Goal: Task Accomplishment & Management: Use online tool/utility

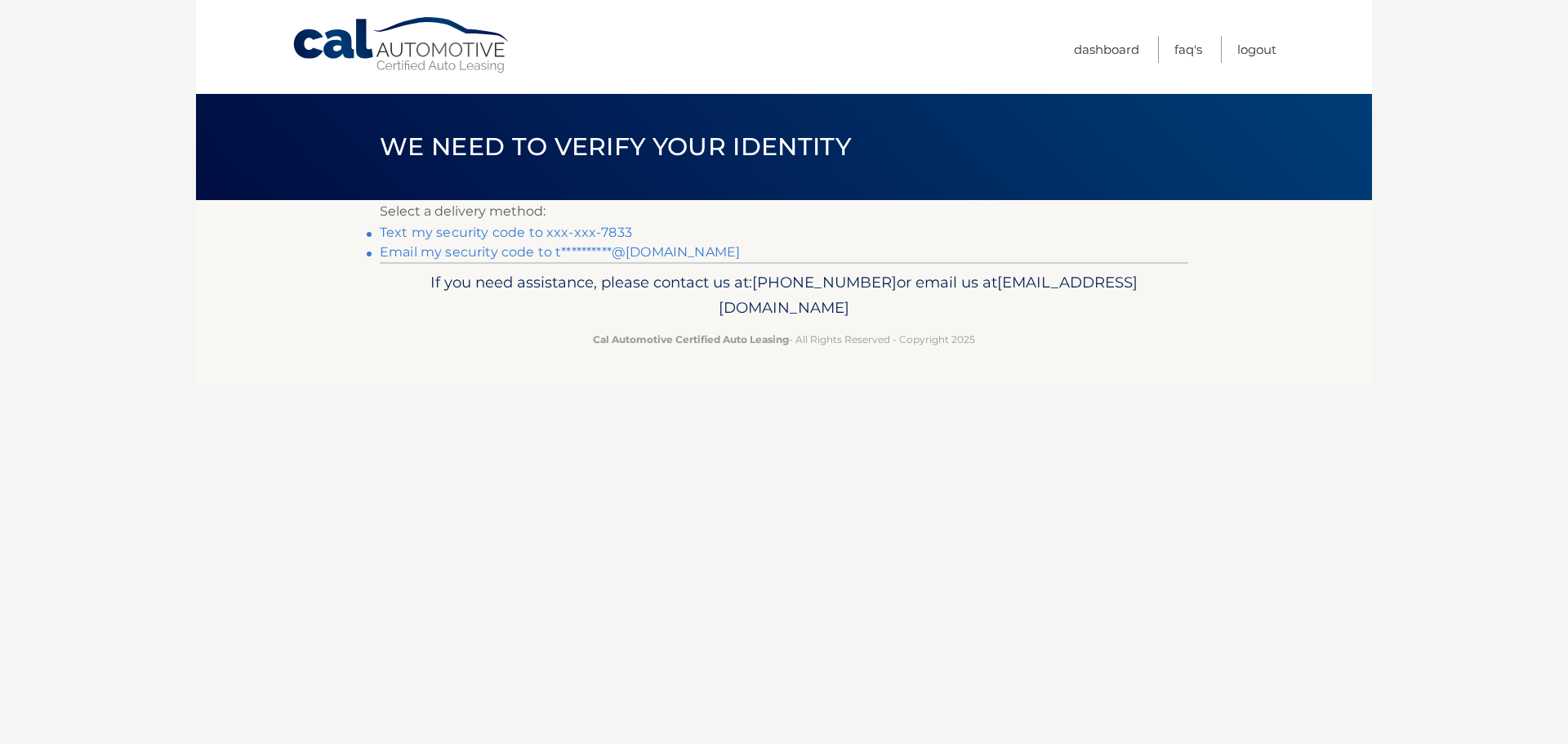
click at [537, 232] on link "Text my security code to xxx-xxx-7833" at bounding box center [505, 233] width 253 height 16
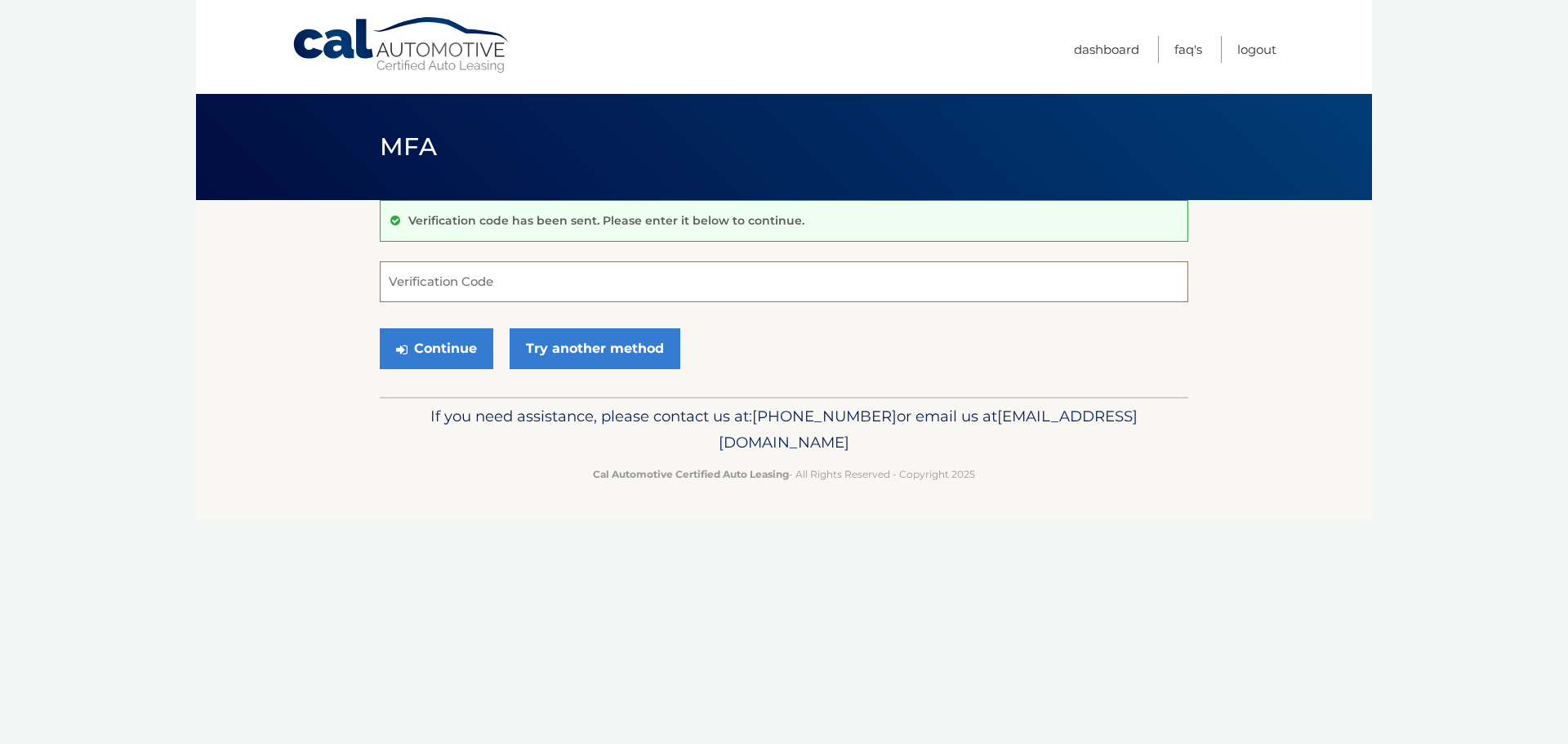
click at [508, 284] on input "Verification Code" at bounding box center [784, 281] width 808 height 41
type input "824300"
click at [442, 333] on button "Continue" at bounding box center [436, 348] width 114 height 41
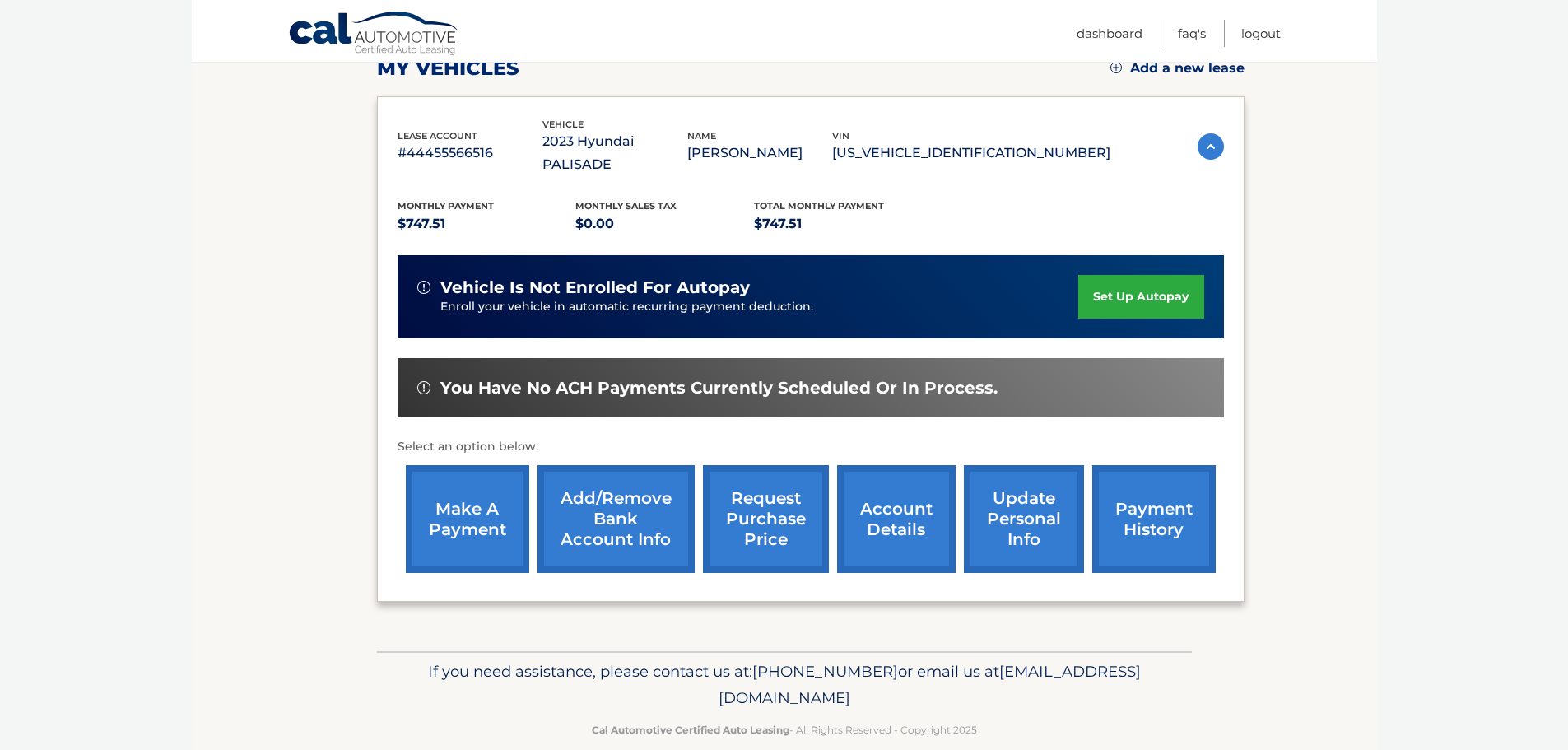
scroll to position [248, 0]
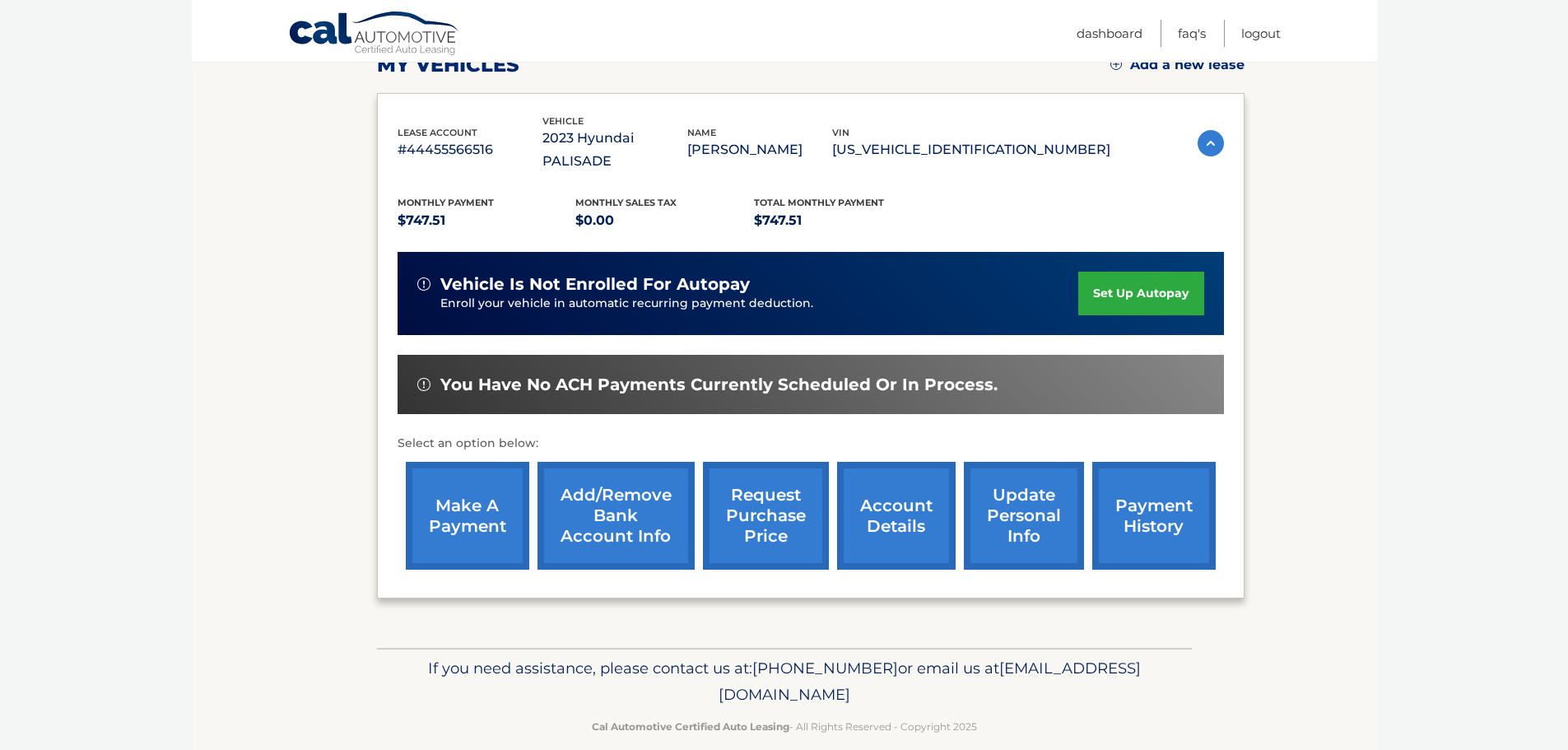
click at [450, 499] on link "make a payment" at bounding box center [467, 515] width 124 height 108
click at [476, 500] on link "make a payment" at bounding box center [467, 515] width 124 height 108
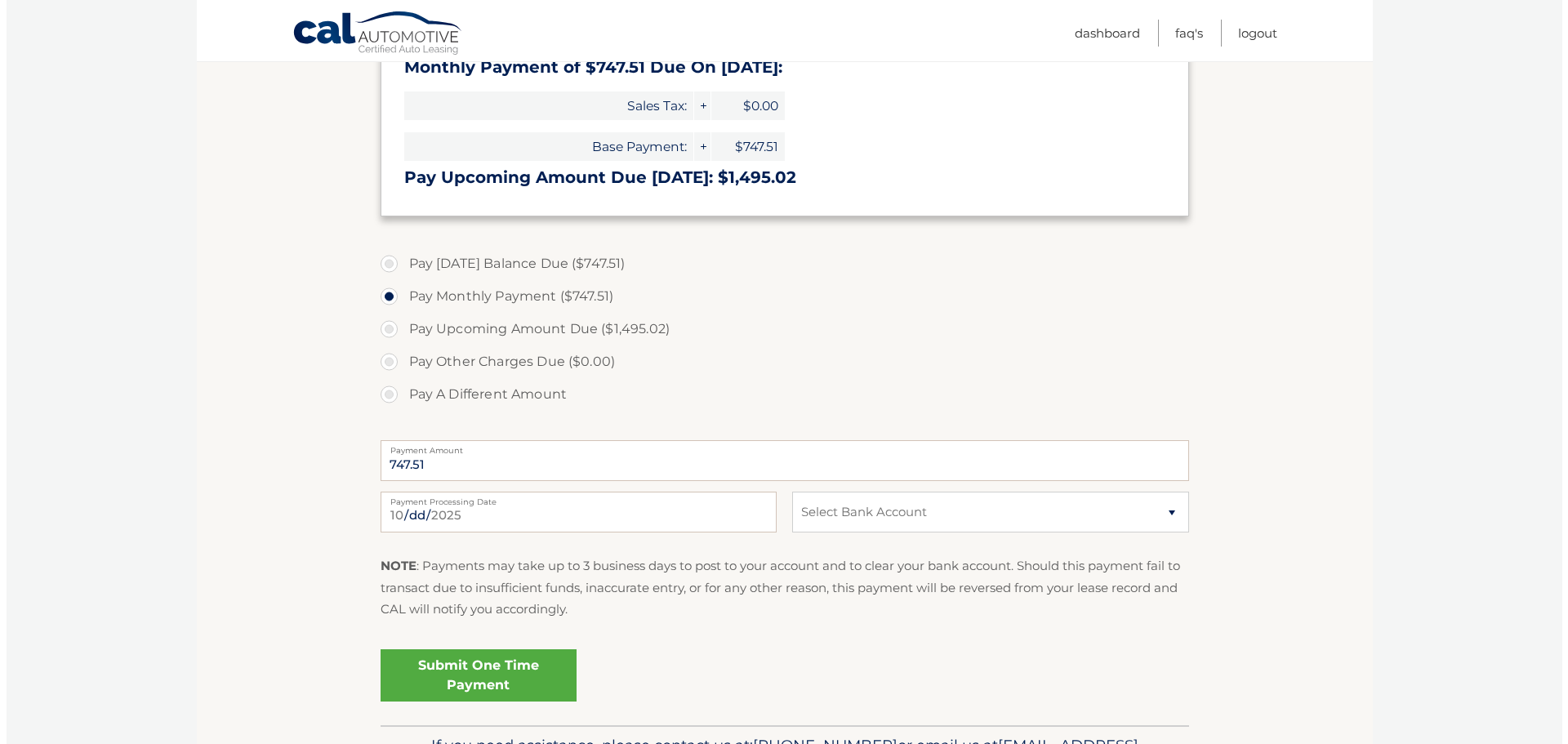
scroll to position [408, 0]
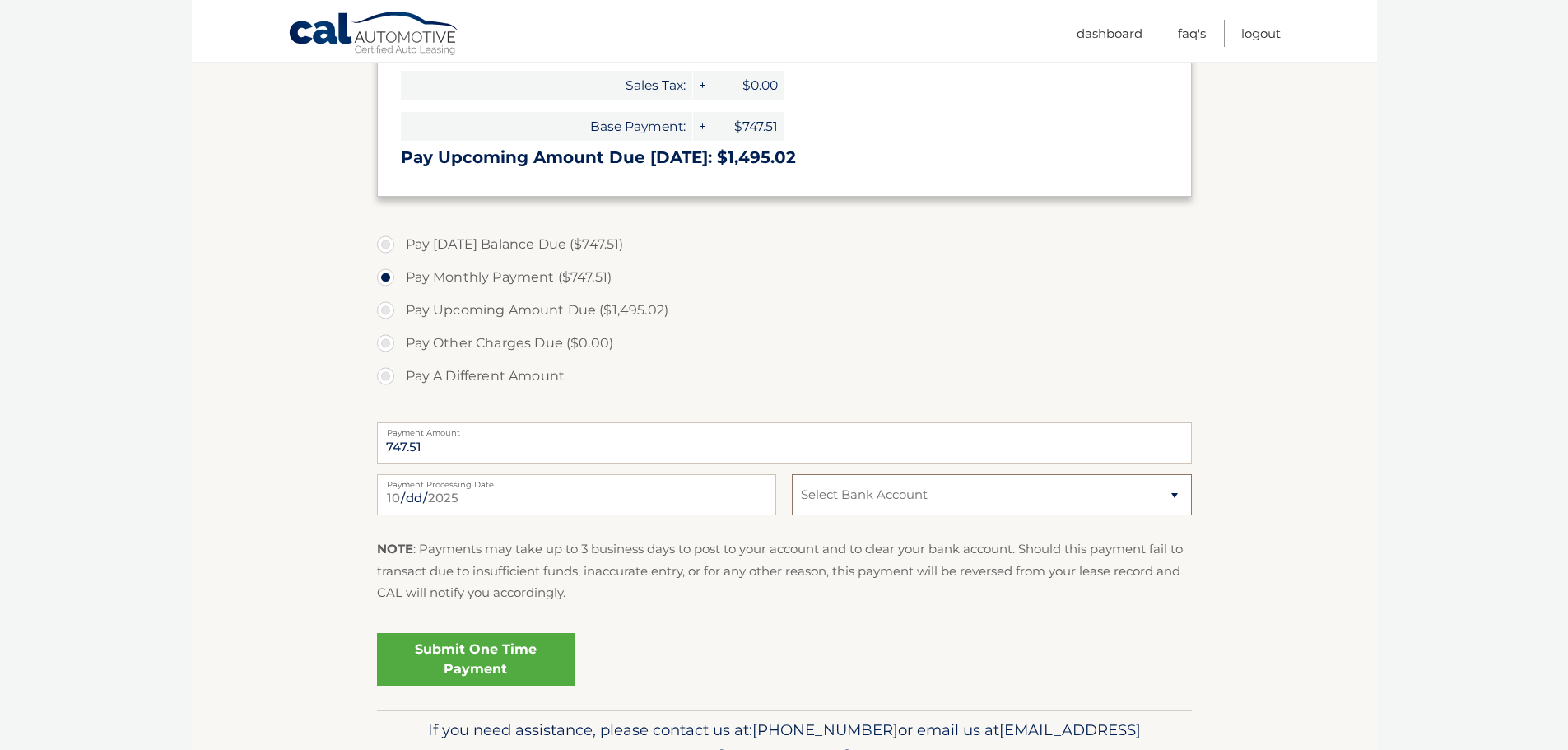
click at [854, 495] on select "Select Bank Account Checking JPMORGAN CHASE BANK, NA *****3850 Checking BANK OF…" at bounding box center [992, 494] width 399 height 41
select select "OTRhZDJjMjMtNmE1Yi00OTY5LWEyMTEtZjVhMTdjMDBhMmU2"
click at [792, 474] on select "Select Bank Account Checking JPMORGAN CHASE BANK, NA *****3850 Checking BANK OF…" at bounding box center [992, 494] width 399 height 41
click at [485, 652] on link "Submit One Time Payment" at bounding box center [476, 659] width 198 height 53
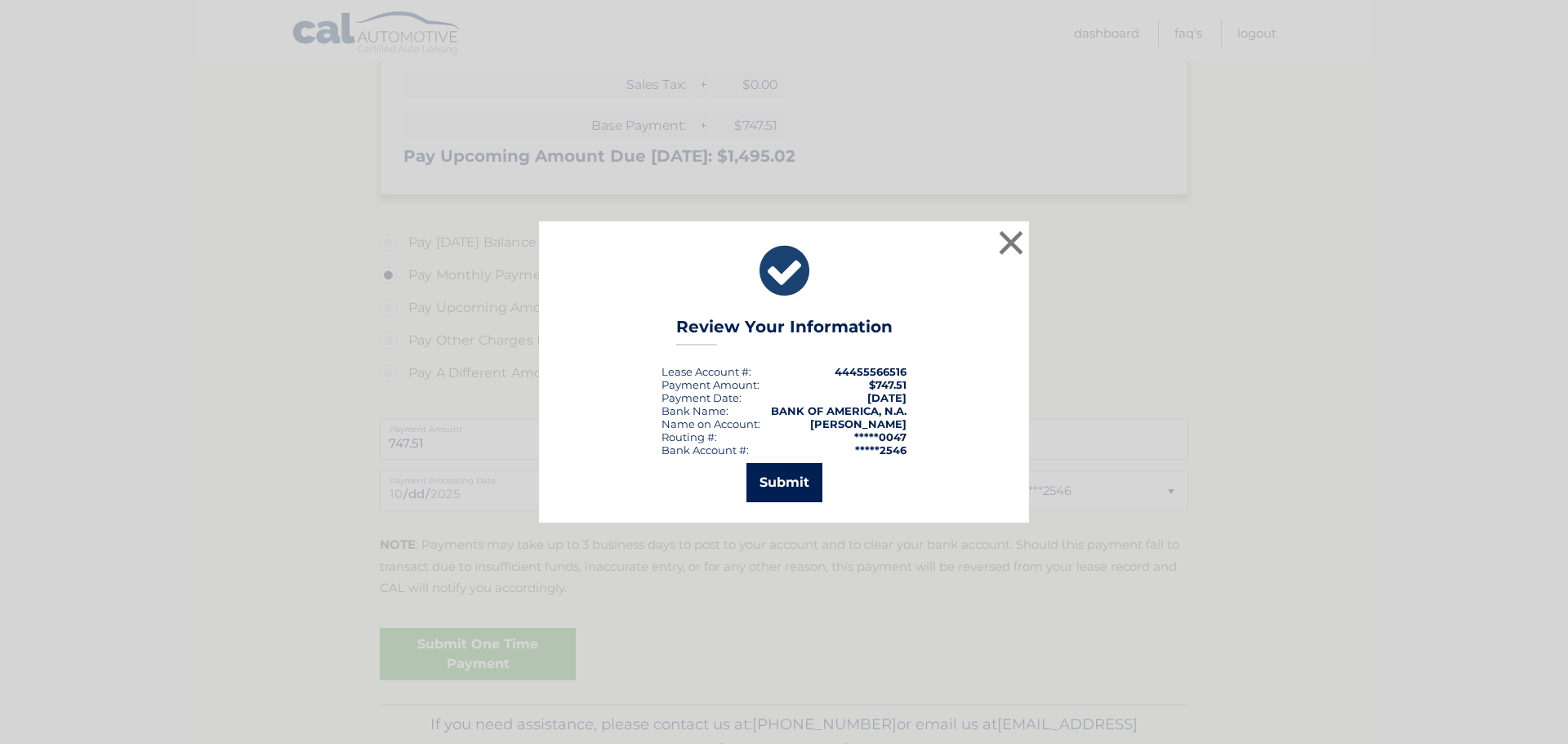
click at [760, 485] on button "Submit" at bounding box center [784, 482] width 76 height 40
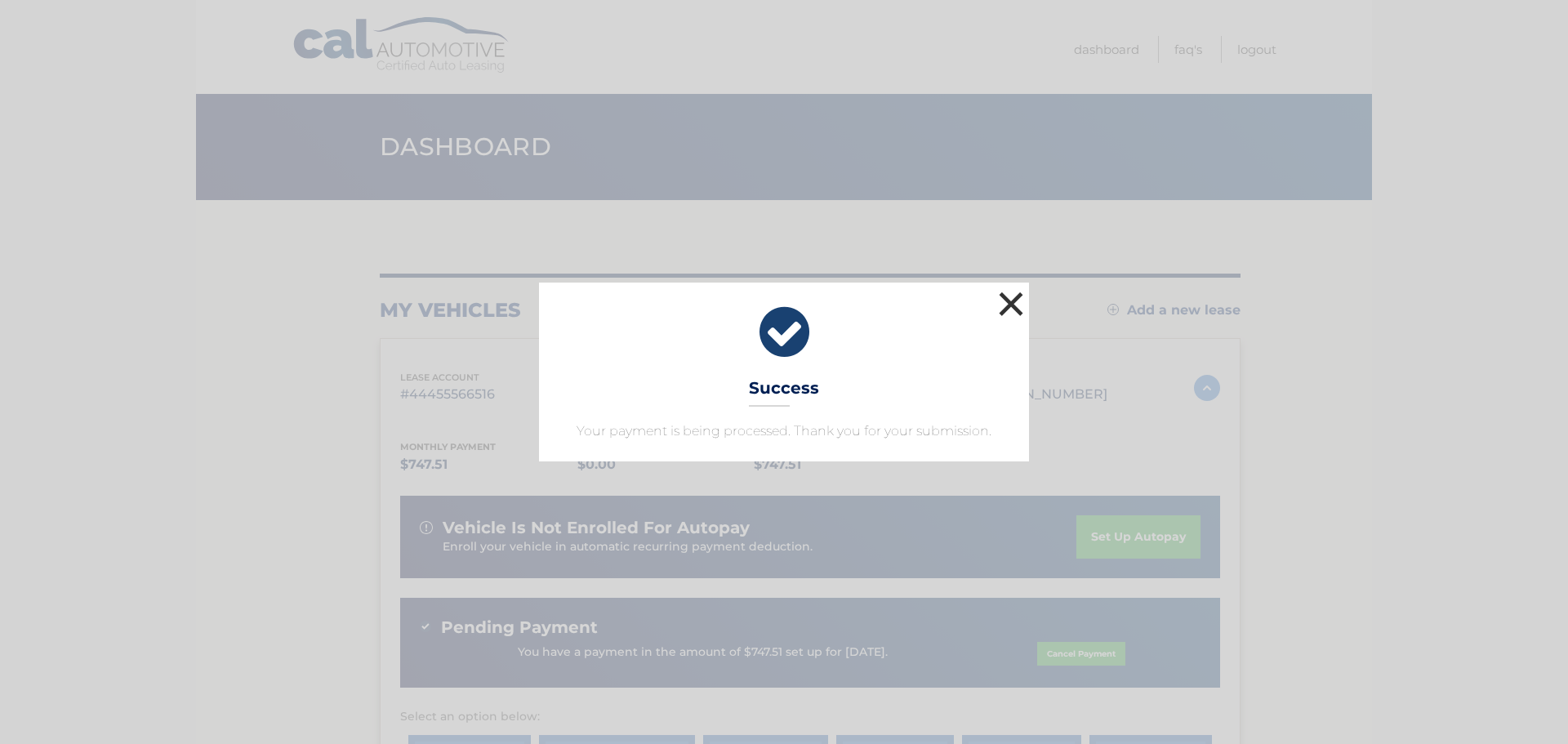
click at [1006, 308] on button "×" at bounding box center [1010, 303] width 33 height 33
